Goal: Information Seeking & Learning: Learn about a topic

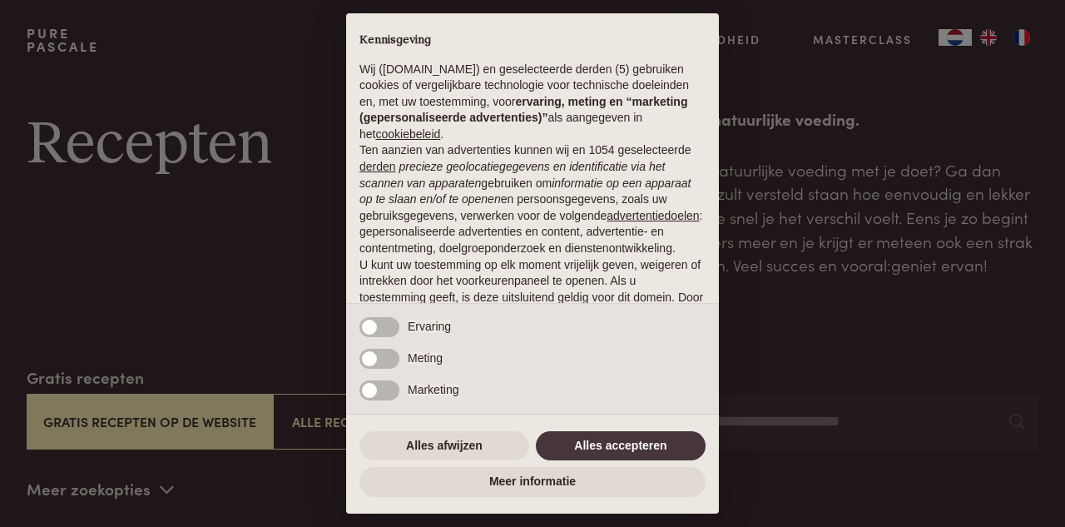
scroll to position [33, 0]
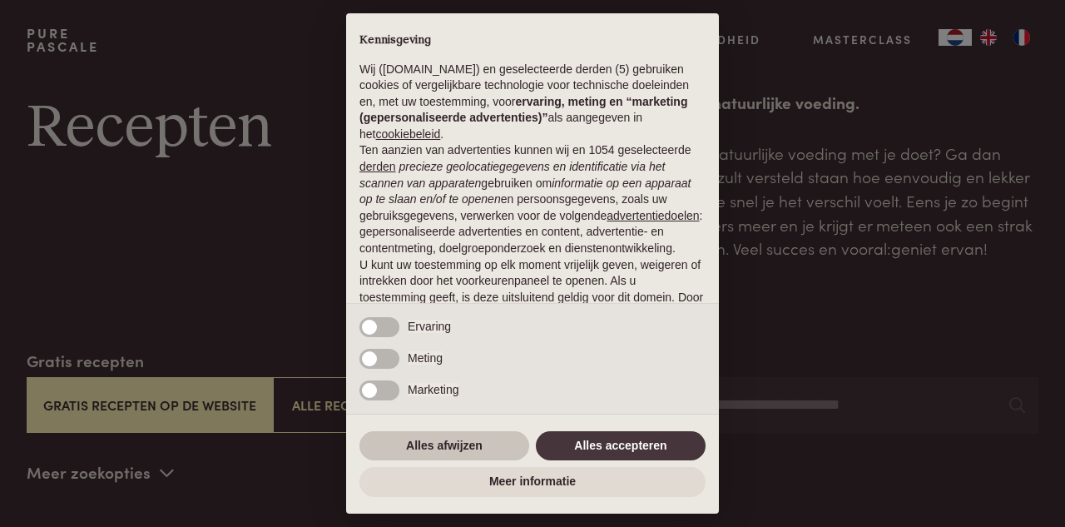
click at [460, 446] on button "Alles afwijzen" at bounding box center [444, 446] width 170 height 30
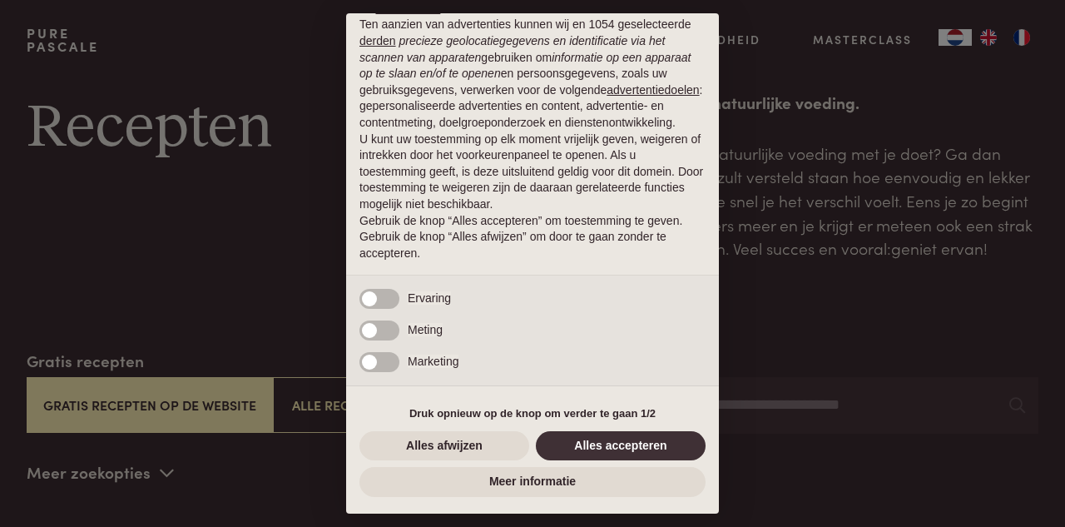
click at [631, 451] on button "Alles accepteren" at bounding box center [621, 446] width 170 height 30
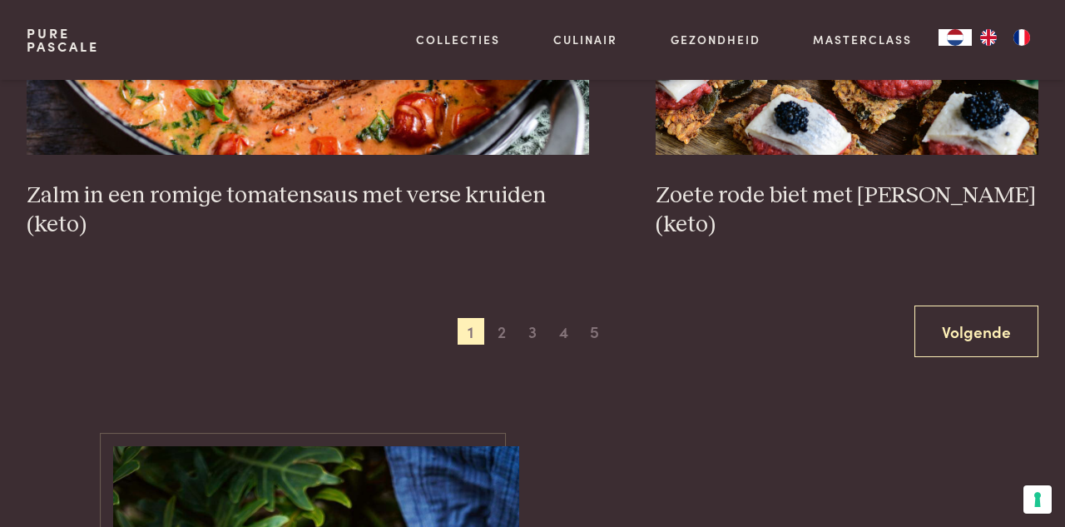
scroll to position [3052, 0]
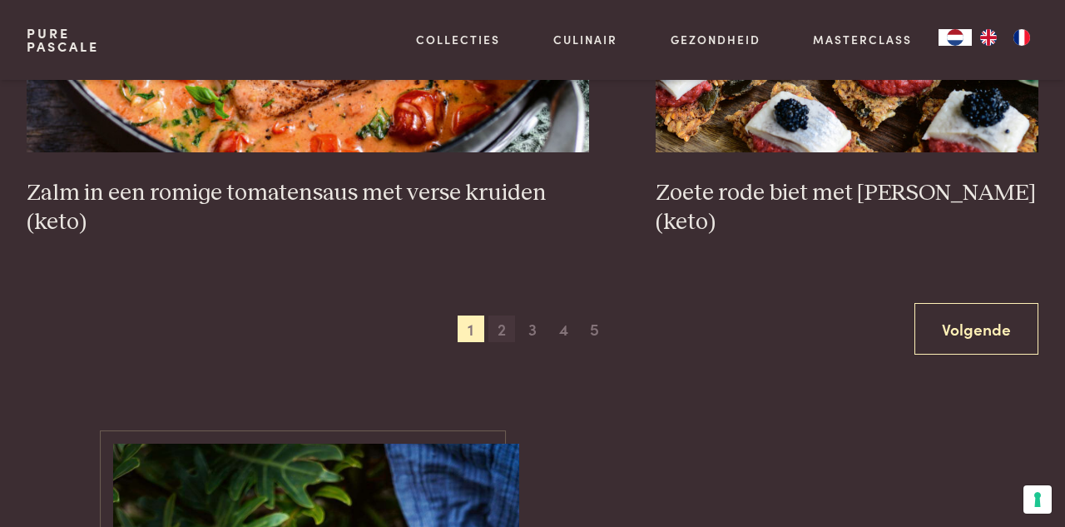
click at [501, 326] on span "2" at bounding box center [501, 328] width 27 height 27
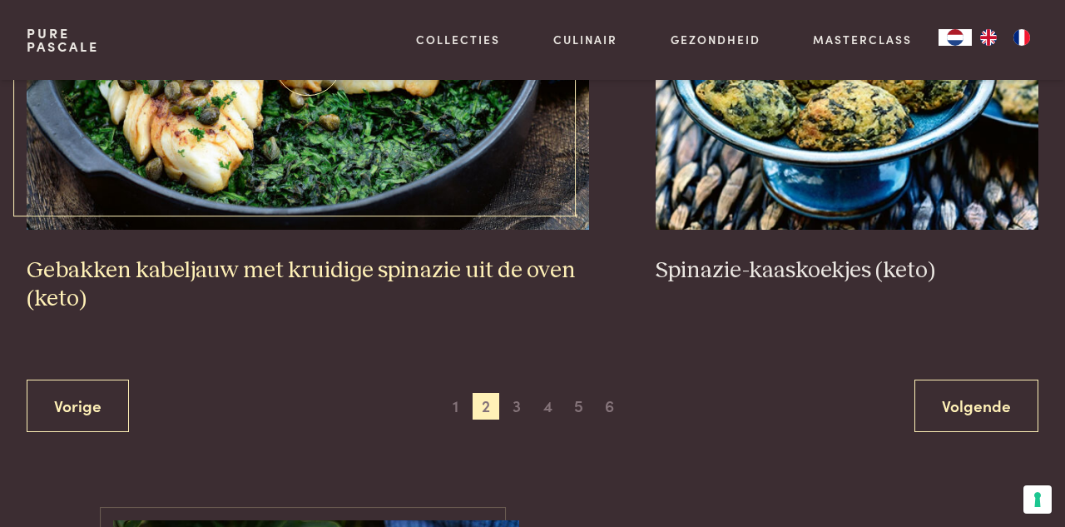
scroll to position [3024, 0]
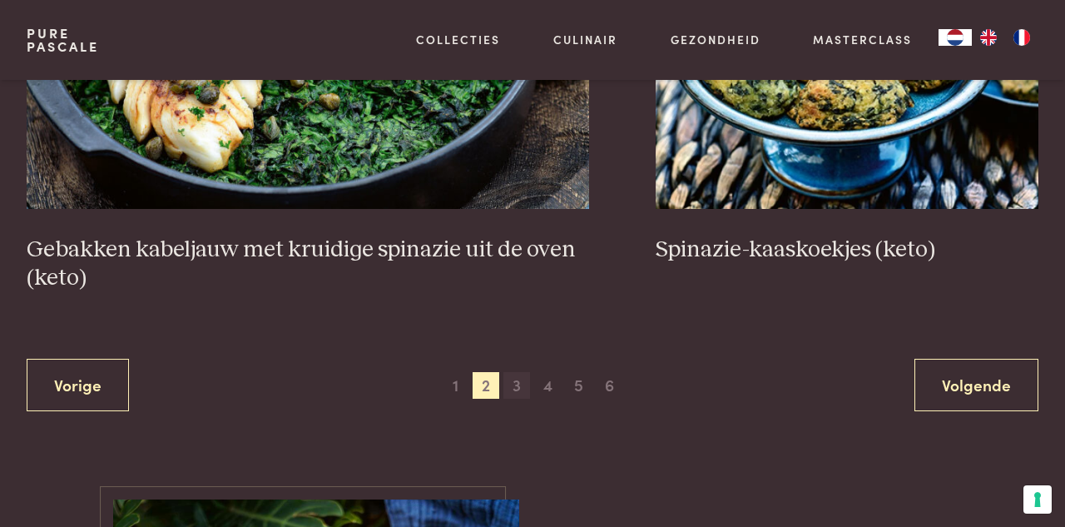
click at [521, 384] on span "3" at bounding box center [516, 385] width 27 height 27
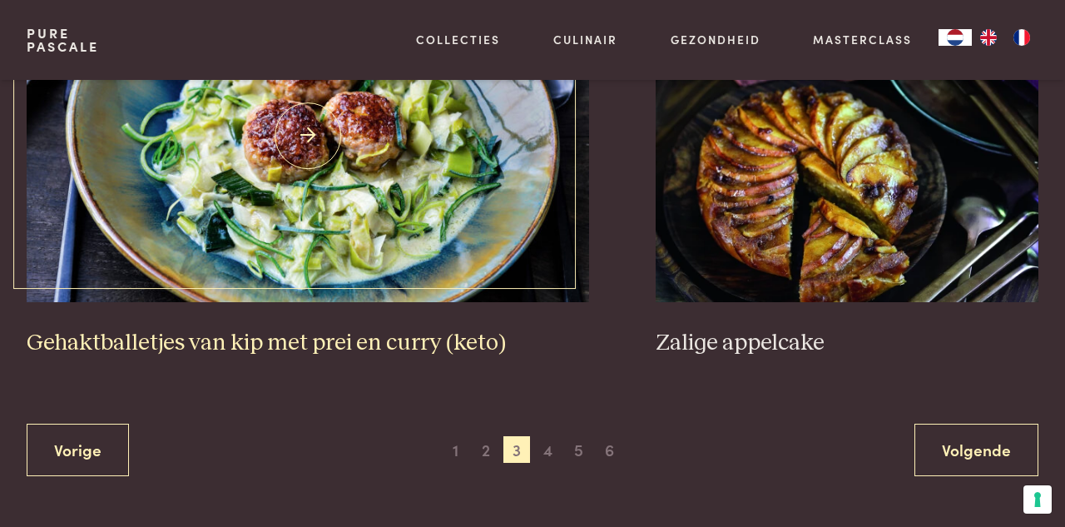
scroll to position [3073, 0]
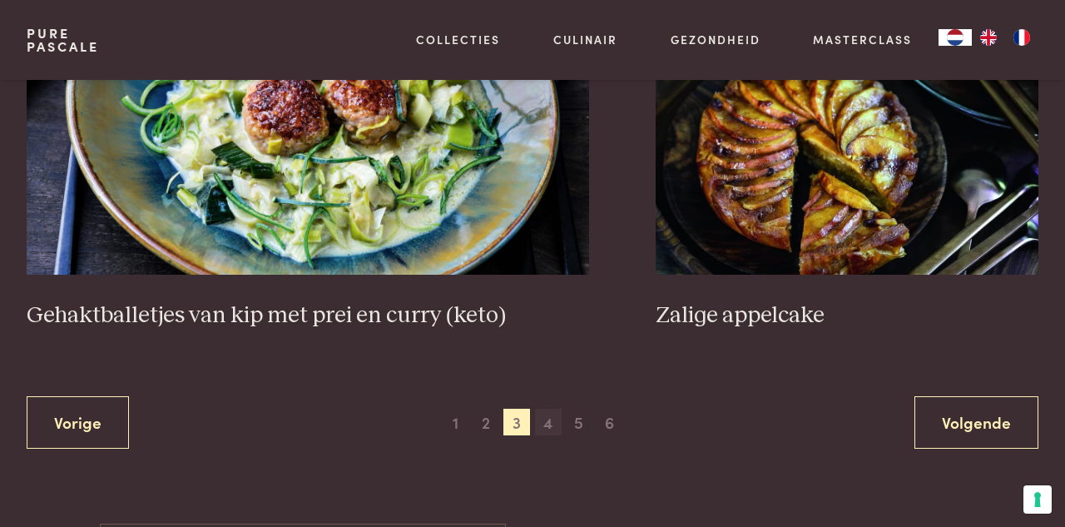
click at [548, 409] on span "4" at bounding box center [548, 422] width 27 height 27
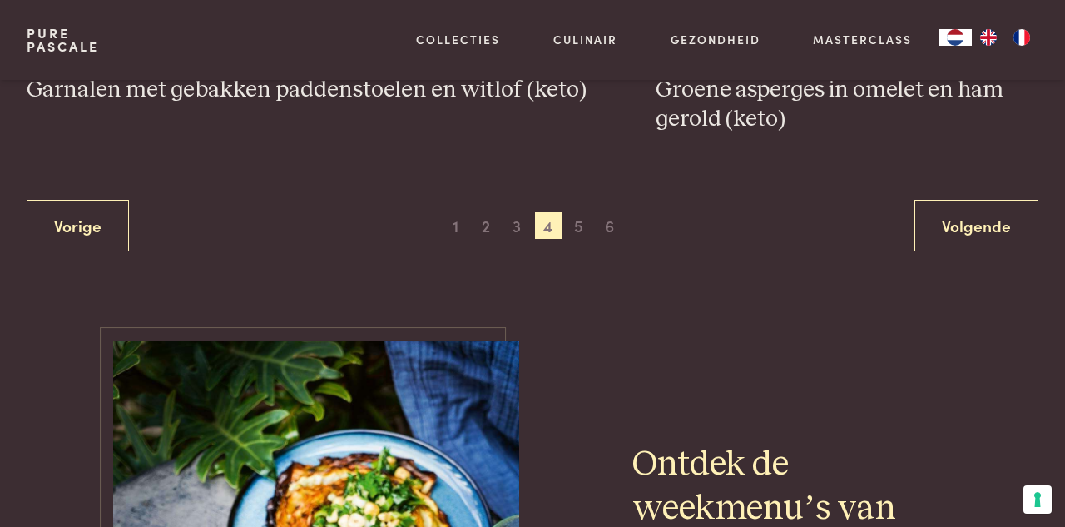
scroll to position [3158, 0]
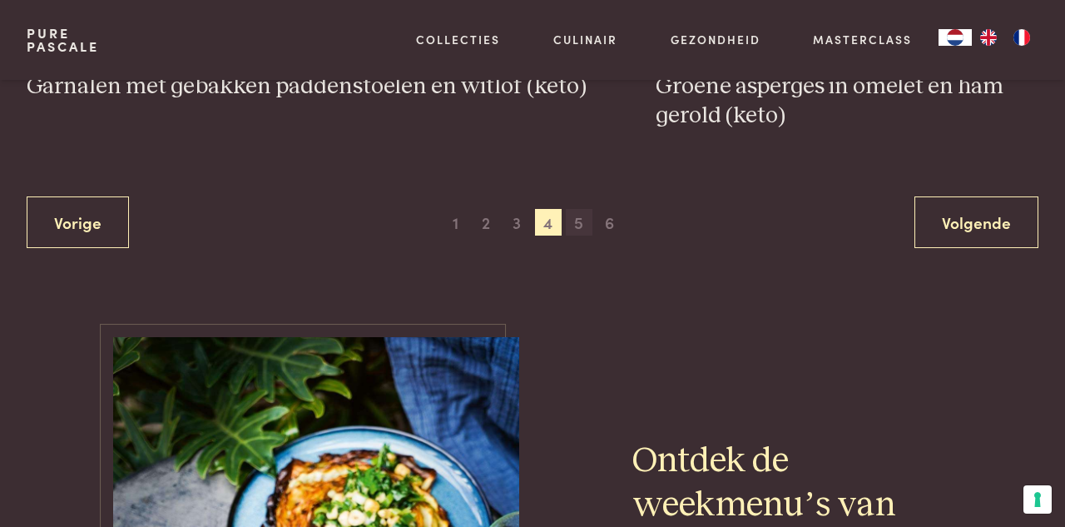
click at [580, 222] on span "5" at bounding box center [579, 222] width 27 height 27
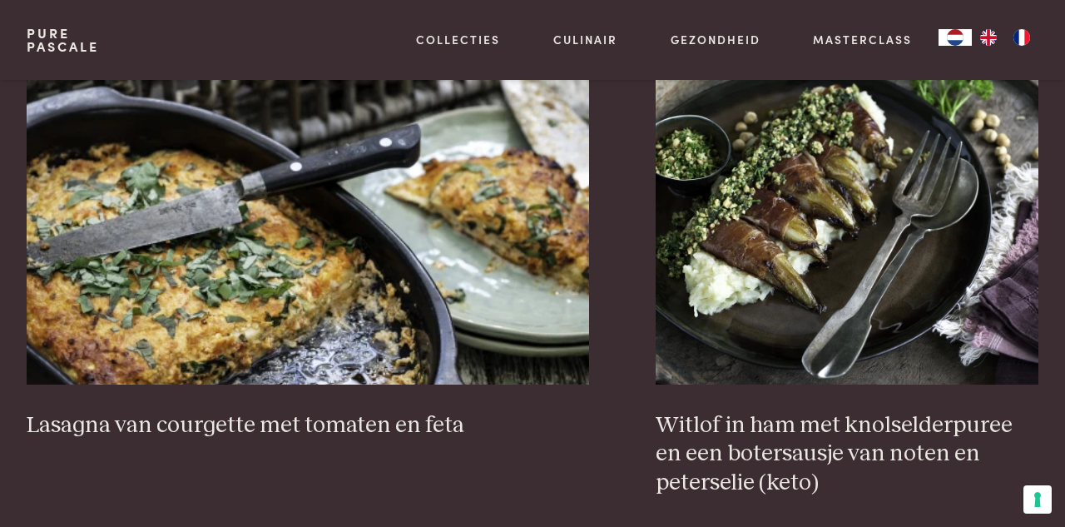
scroll to position [1462, 0]
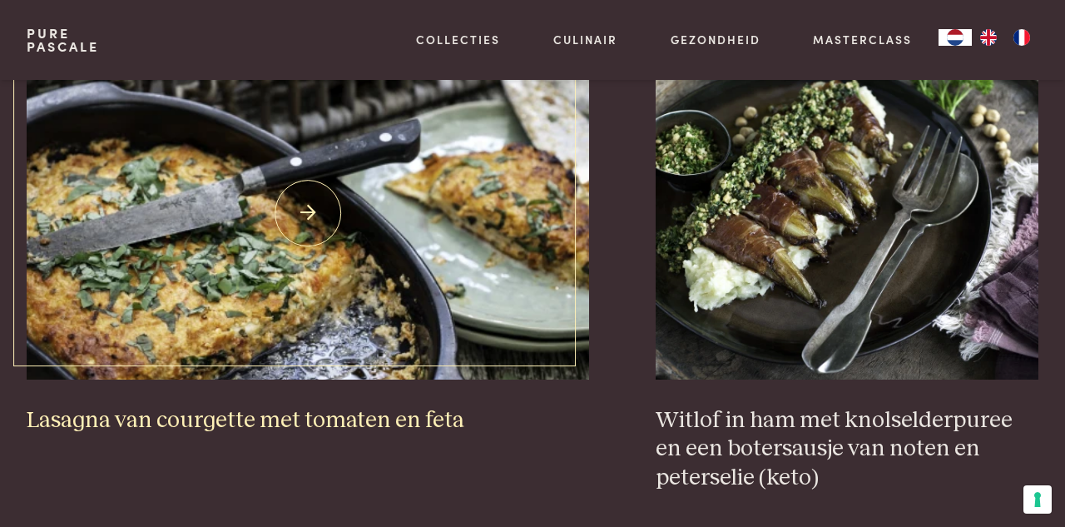
click at [309, 210] on img at bounding box center [308, 213] width 562 height 333
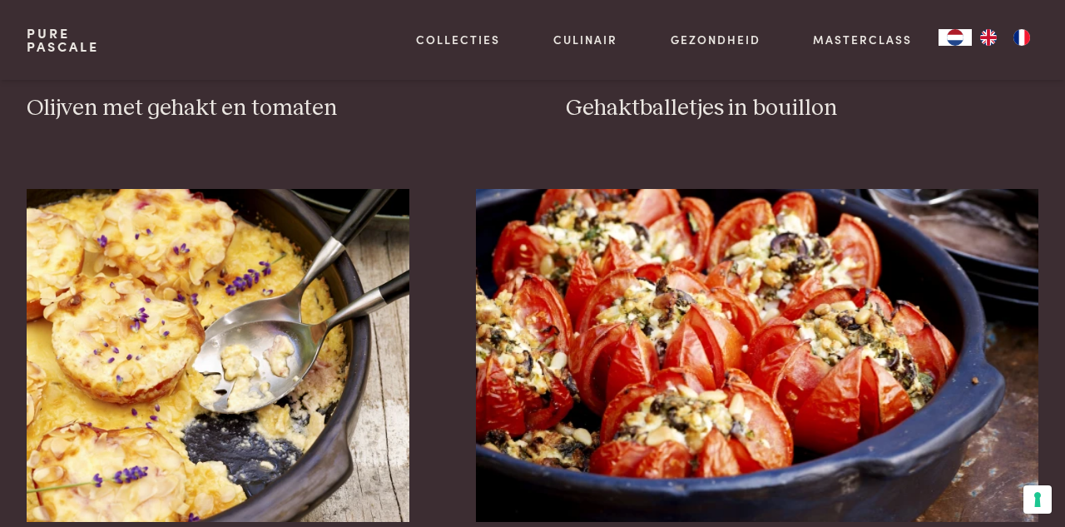
scroll to position [2360, 0]
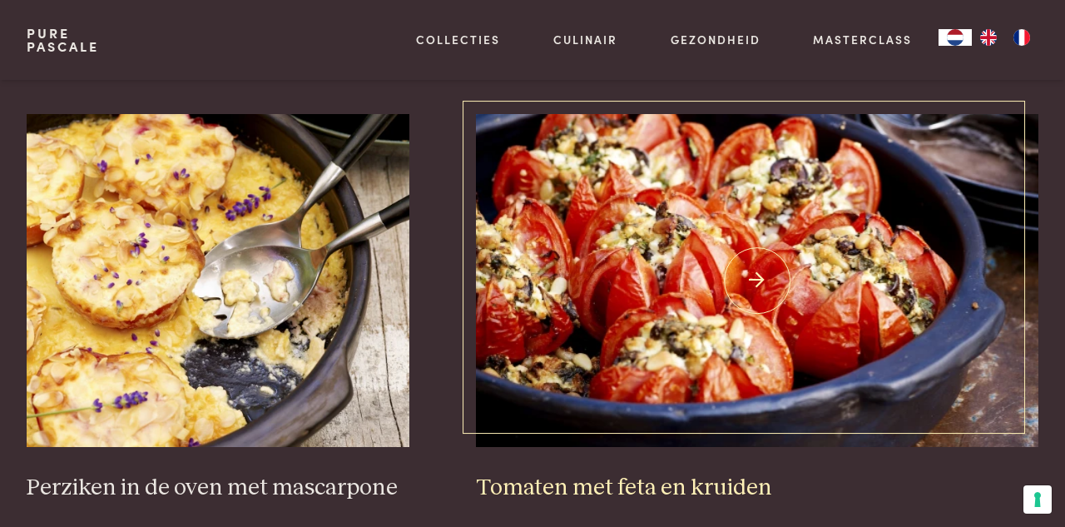
click at [797, 320] on img at bounding box center [757, 280] width 562 height 333
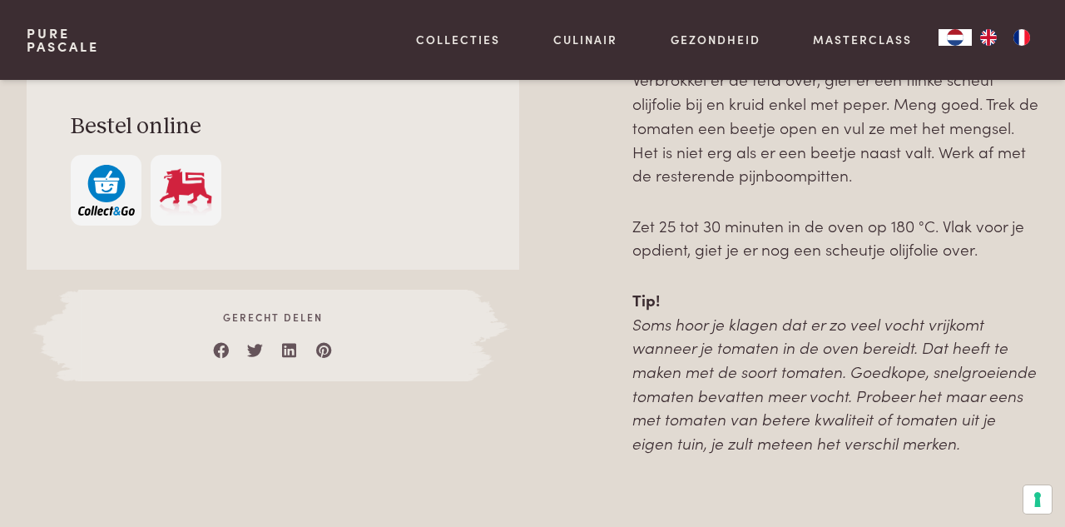
scroll to position [1085, 0]
